Goal: Find specific page/section: Find specific page/section

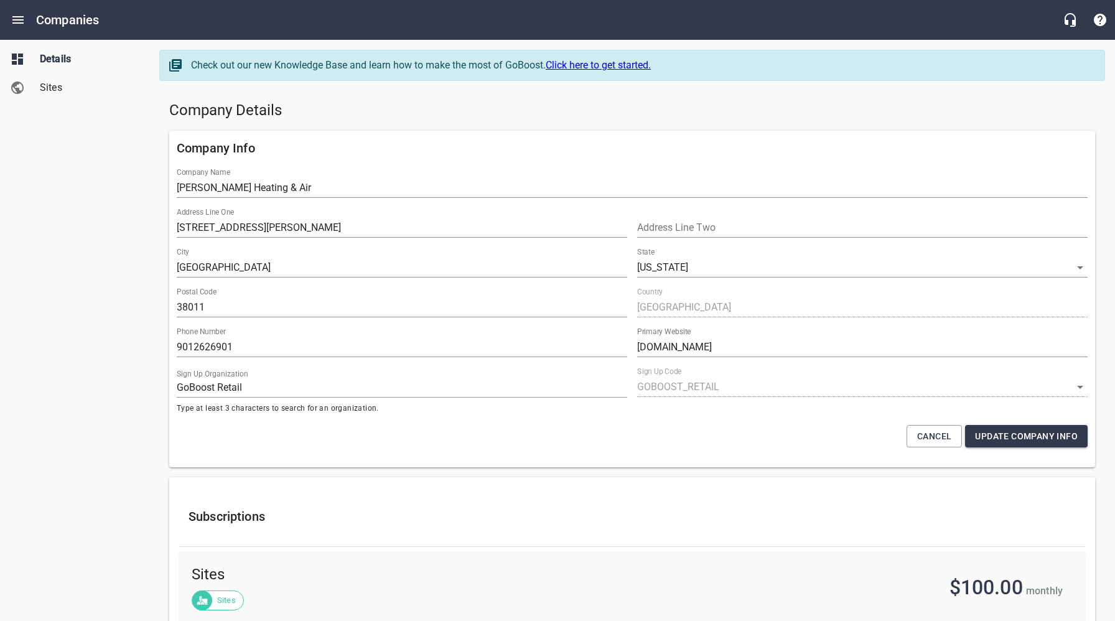
select select "[US_STATE]"
select select "4419"
click at [14, 19] on icon "Open drawer" at bounding box center [18, 19] width 15 height 15
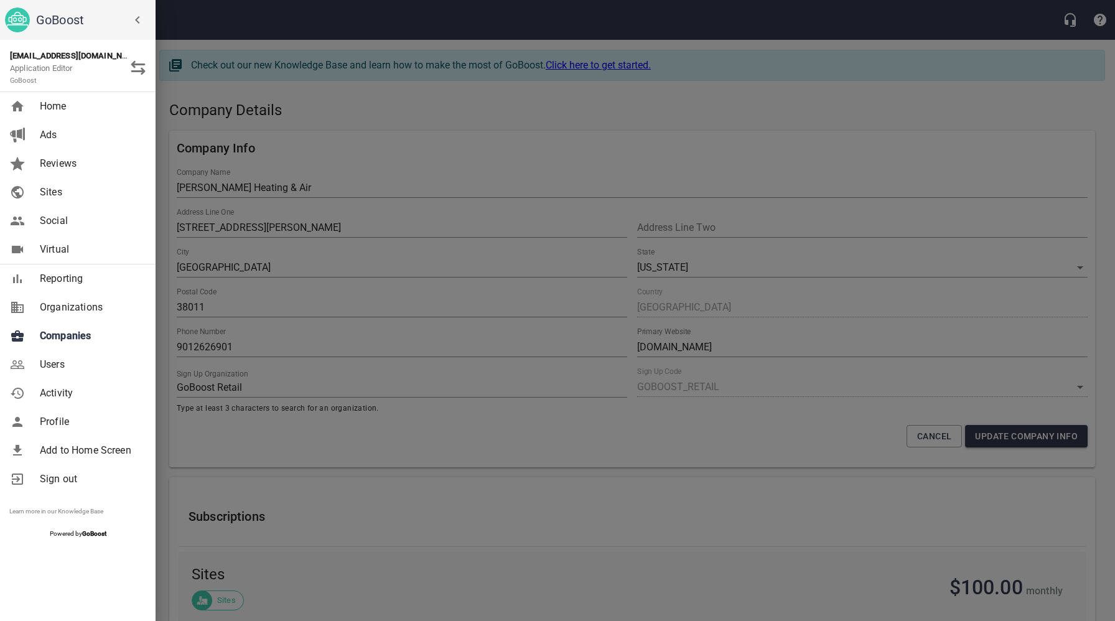
click at [74, 331] on span "Companies" at bounding box center [90, 335] width 101 height 15
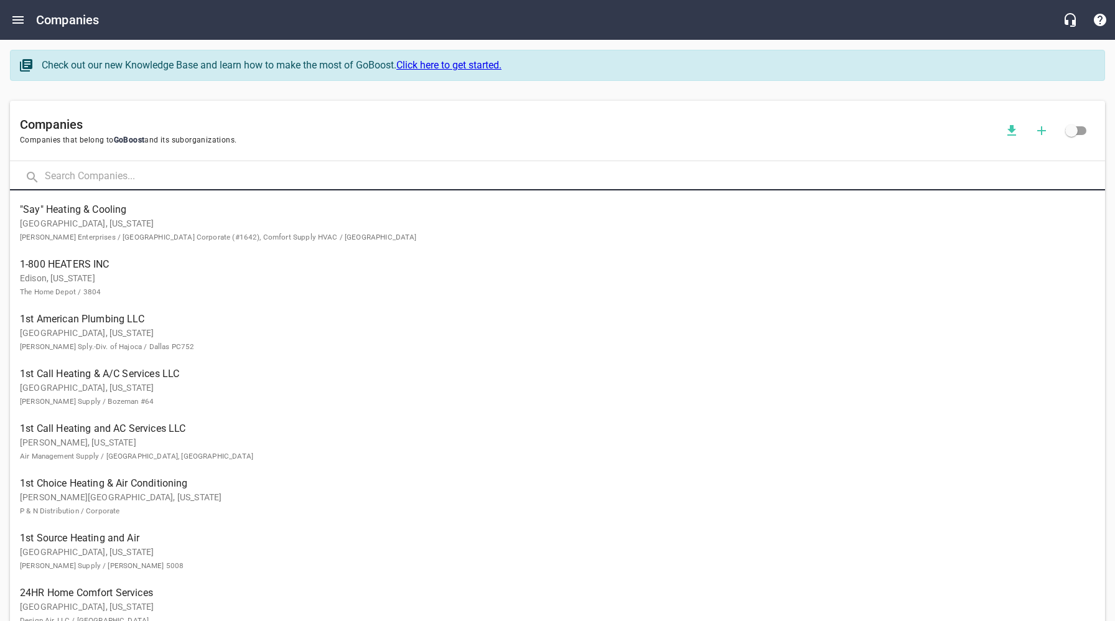
click at [221, 175] on input "text" at bounding box center [575, 177] width 1060 height 27
type input "[PERSON_NAME]"
click button at bounding box center [0, 0] width 0 height 0
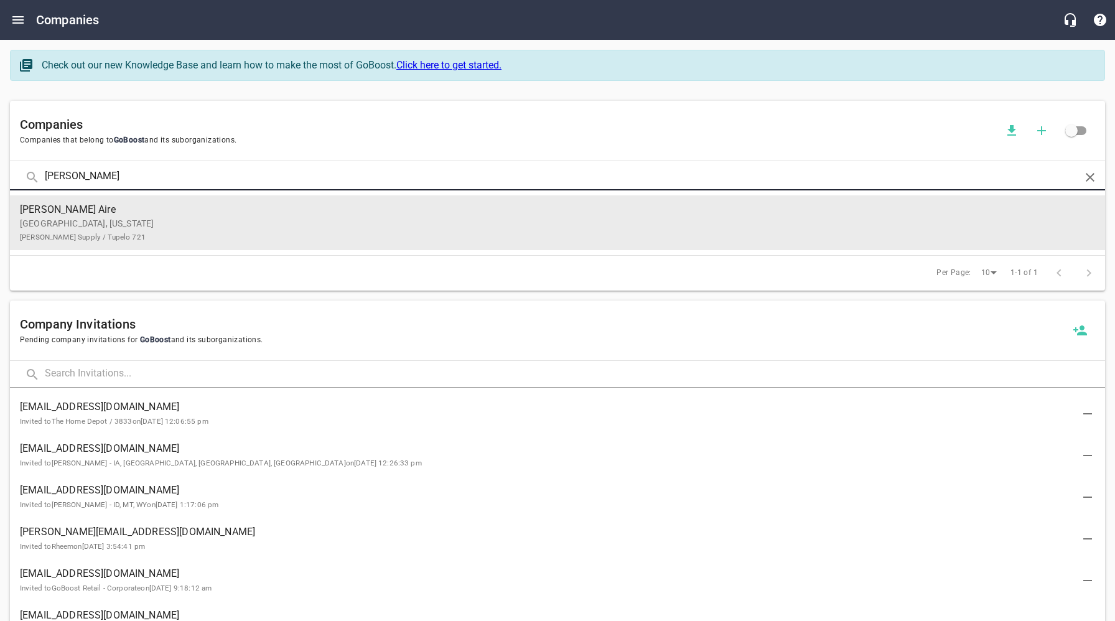
click at [155, 238] on p "[GEOGRAPHIC_DATA], [US_STATE] [PERSON_NAME] Supply / [GEOGRAPHIC_DATA] 721" at bounding box center [547, 230] width 1055 height 26
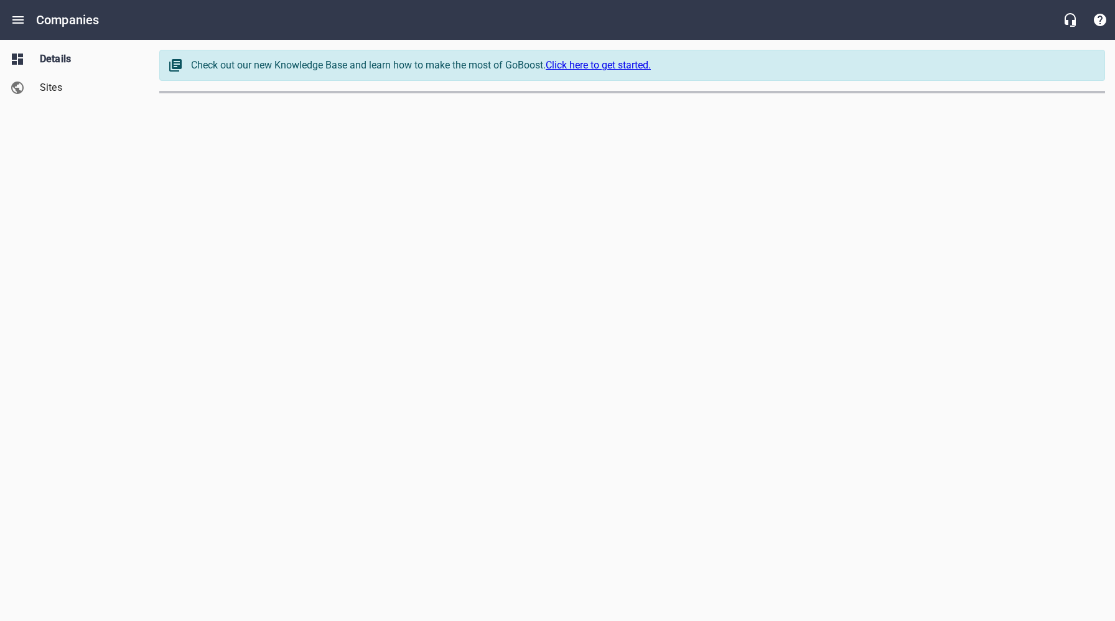
select select "[US_STATE]"
select select "62"
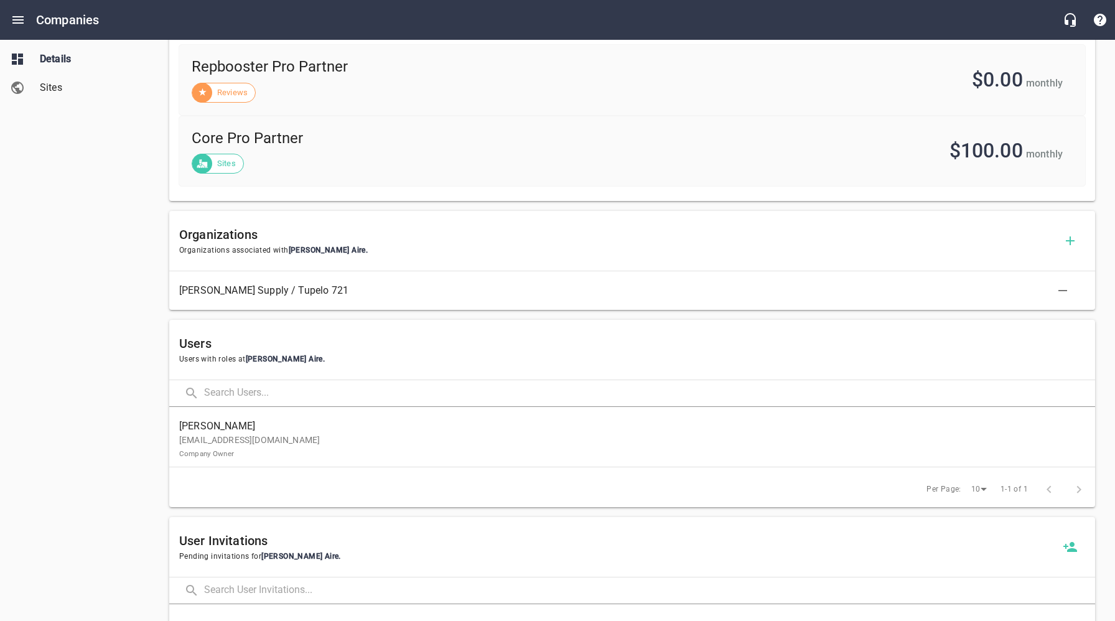
scroll to position [574, 0]
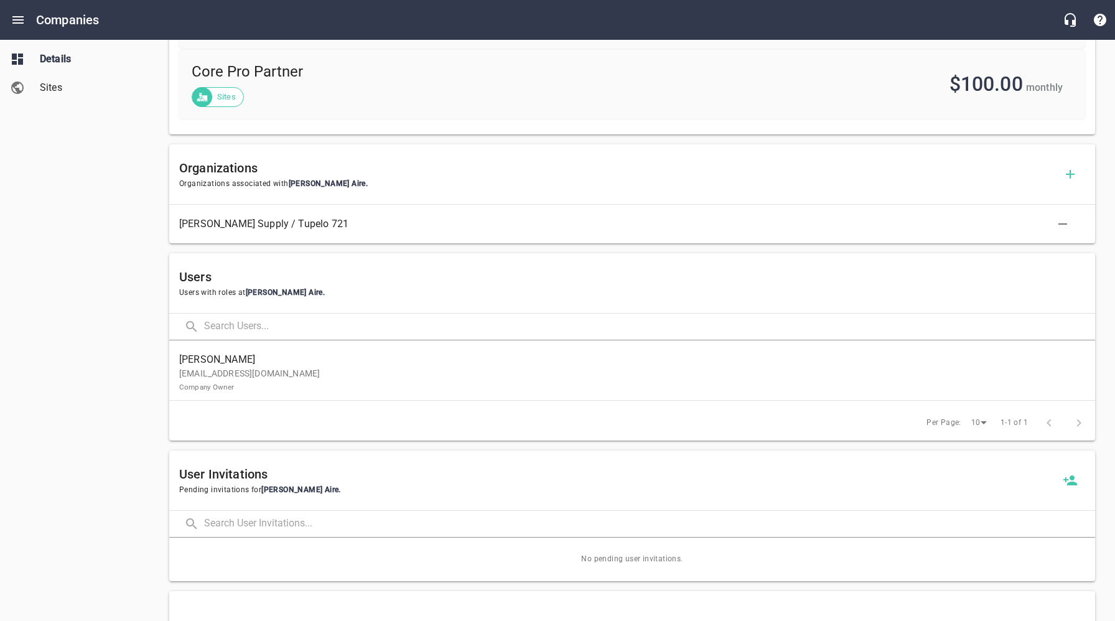
click at [261, 382] on p "[EMAIL_ADDRESS][DOMAIN_NAME] Company Owner" at bounding box center [627, 380] width 896 height 26
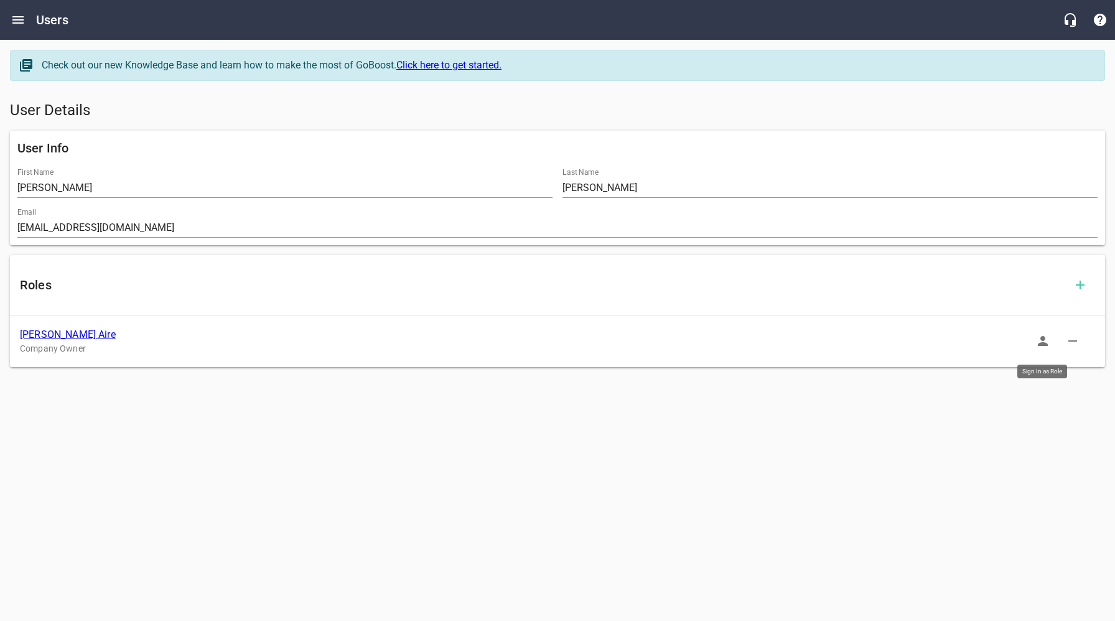
click at [1049, 341] on icon "button" at bounding box center [1042, 340] width 15 height 15
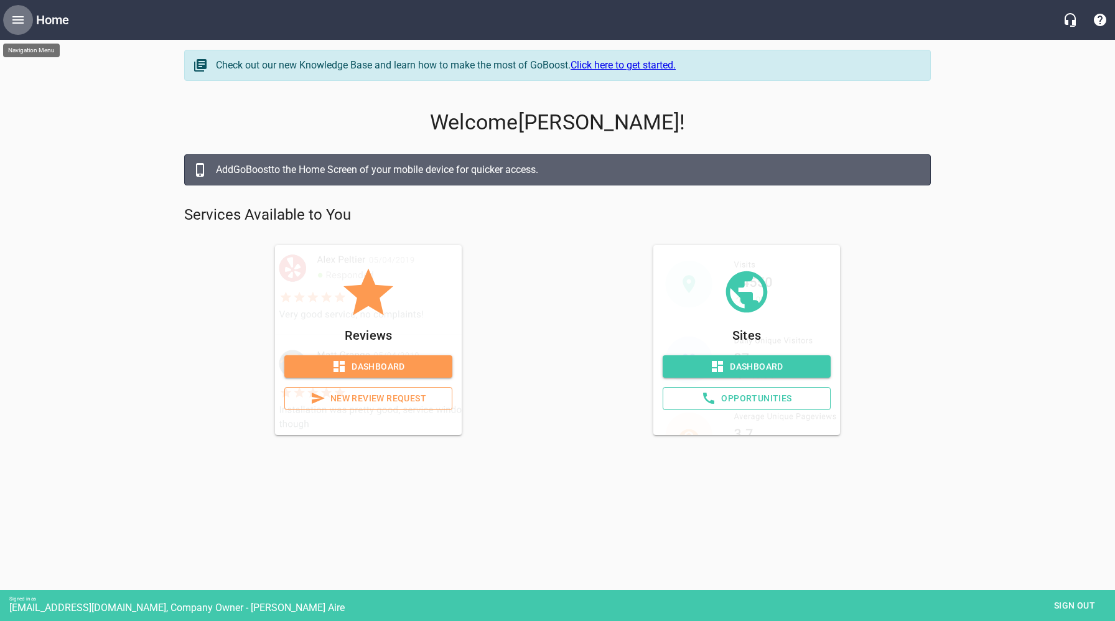
click at [17, 18] on icon "Open drawer" at bounding box center [18, 19] width 15 height 15
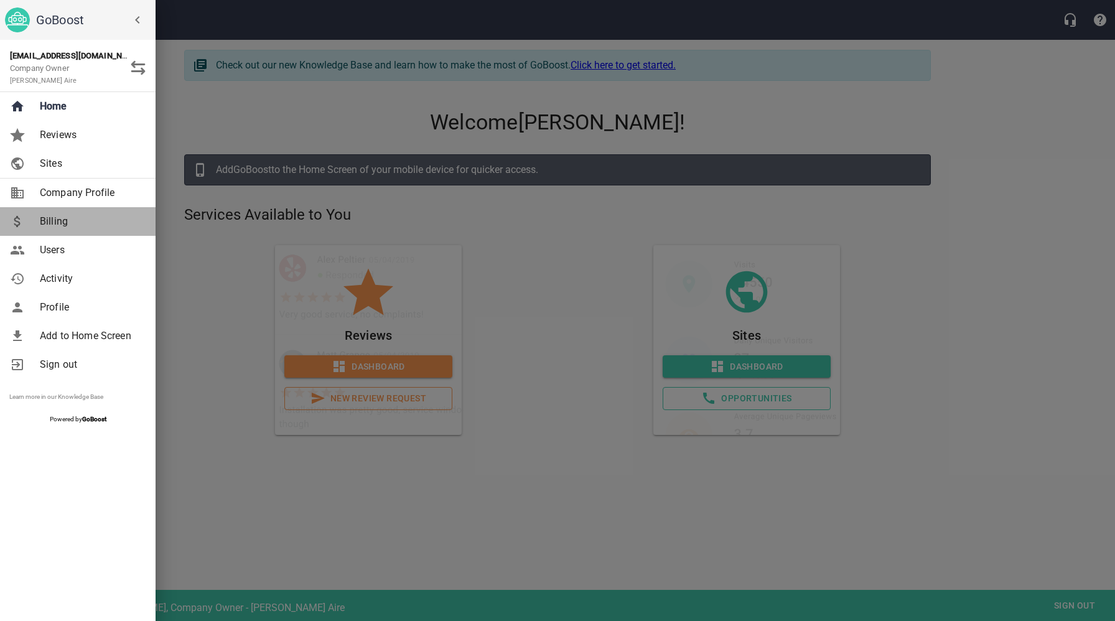
click at [61, 226] on span "Billing" at bounding box center [90, 221] width 101 height 15
